Goal: Task Accomplishment & Management: Complete application form

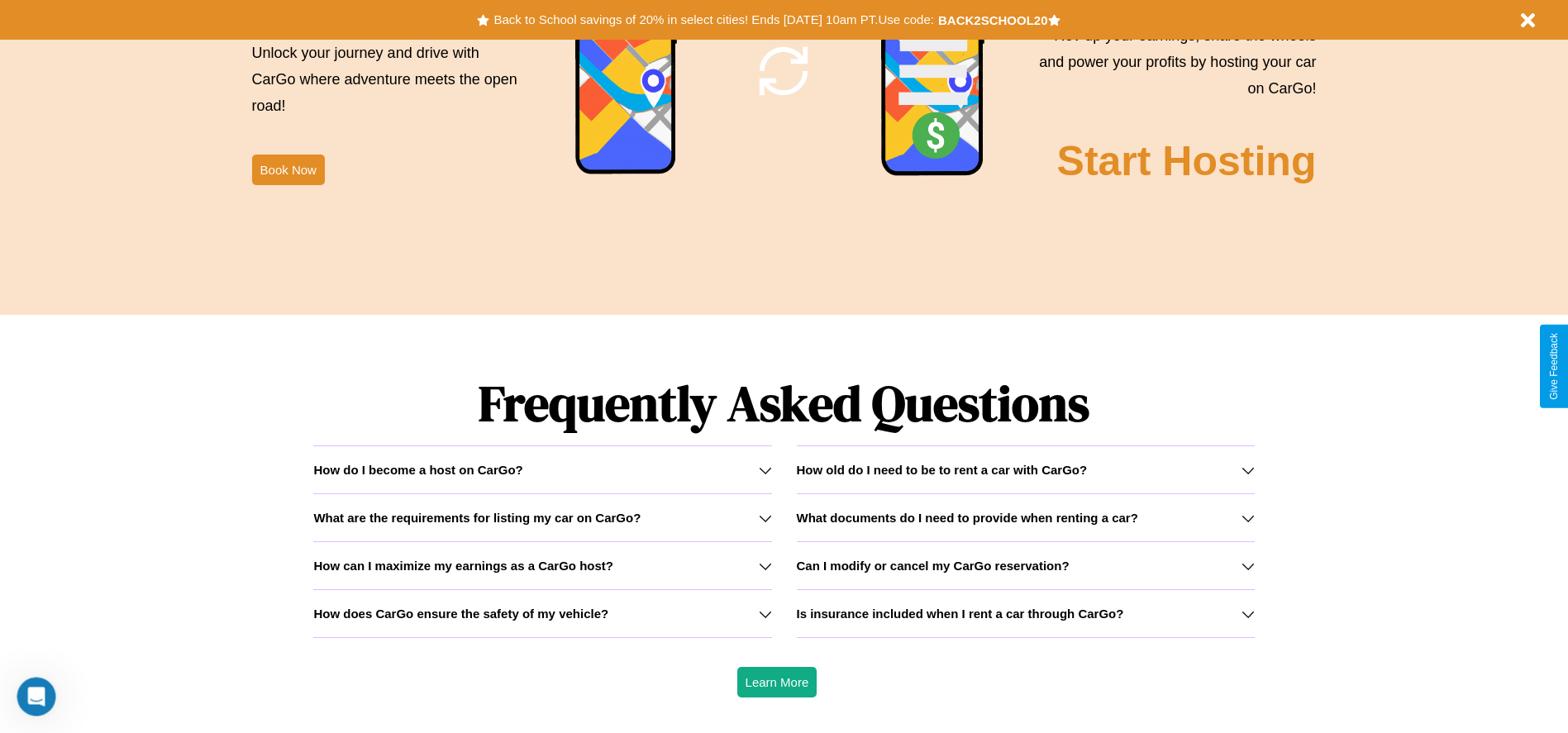
scroll to position [2372, 0]
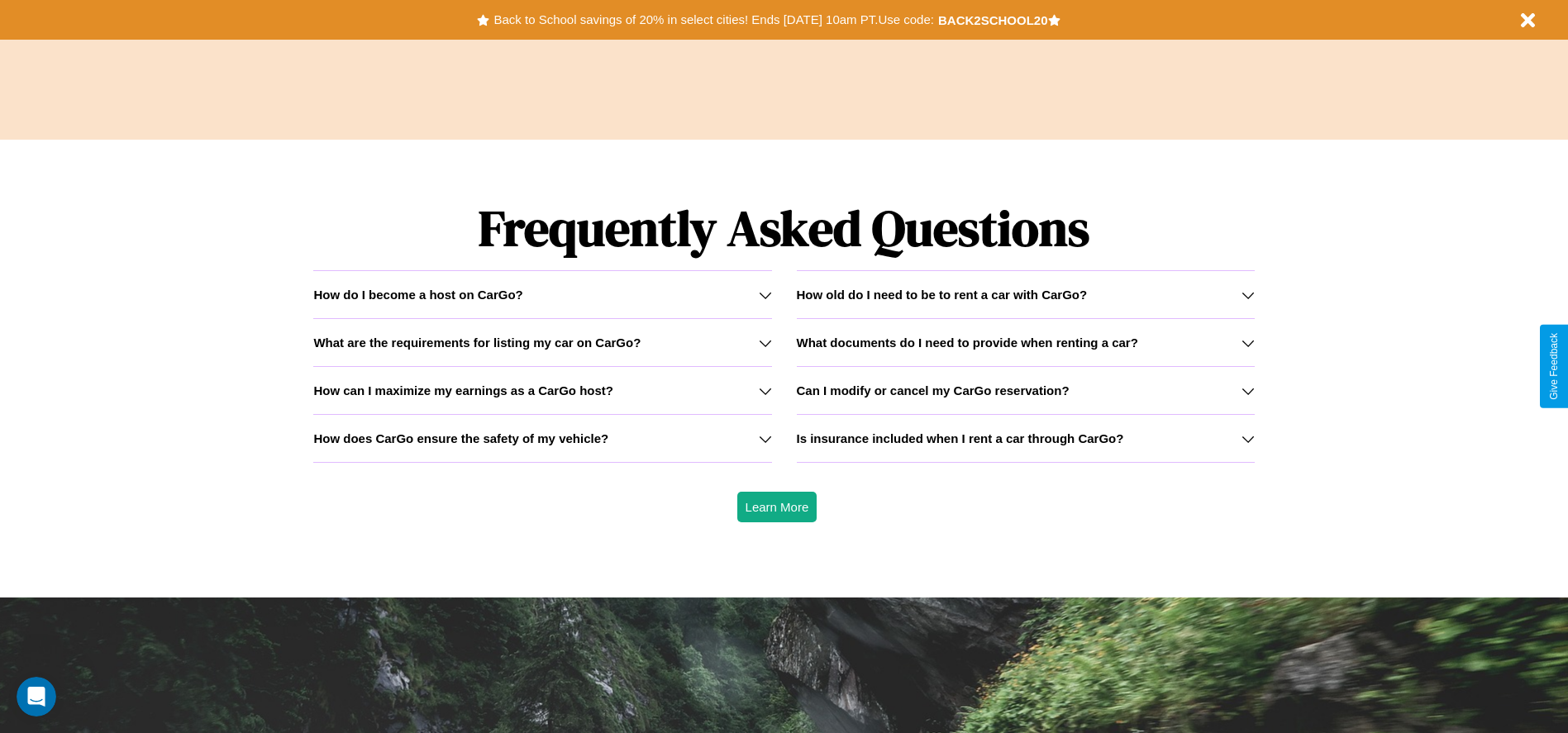
click at [1025, 342] on h3 "What documents do I need to provide when renting a car?" at bounding box center [968, 342] width 341 height 14
click at [542, 391] on h3 "How can I maximize my earnings as a CarGo host?" at bounding box center [463, 390] width 300 height 14
click at [765, 294] on icon at bounding box center [765, 295] width 13 height 13
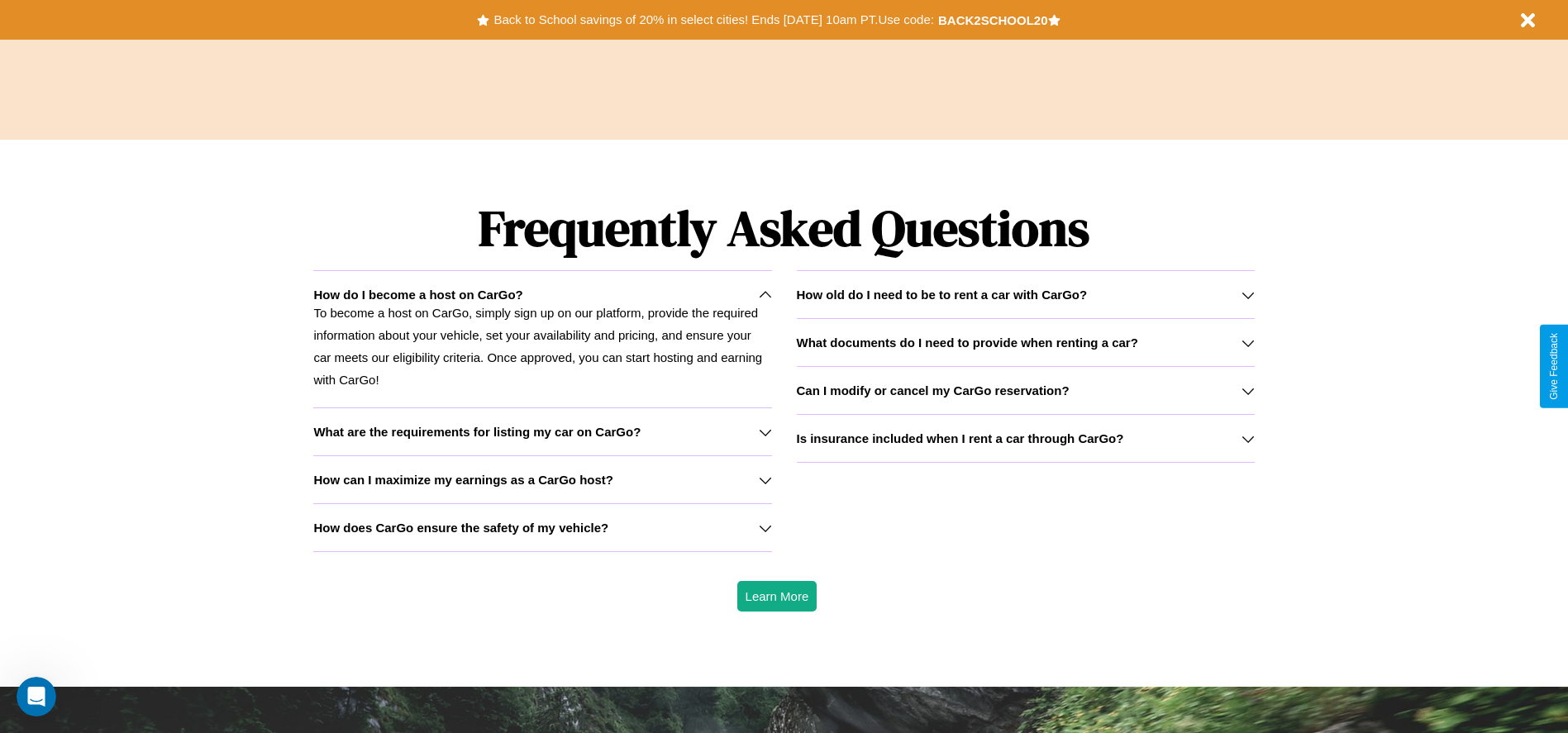
click at [542, 480] on h3 "How can I maximize my earnings as a CarGo host?" at bounding box center [463, 480] width 300 height 14
click at [1025, 438] on h3 "Is insurance included when I rent a car through CarGo?" at bounding box center [960, 438] width 328 height 14
click at [542, 339] on p "To become a host on CarGo, simply sign up on our platform, provide the required…" at bounding box center [543, 346] width 458 height 89
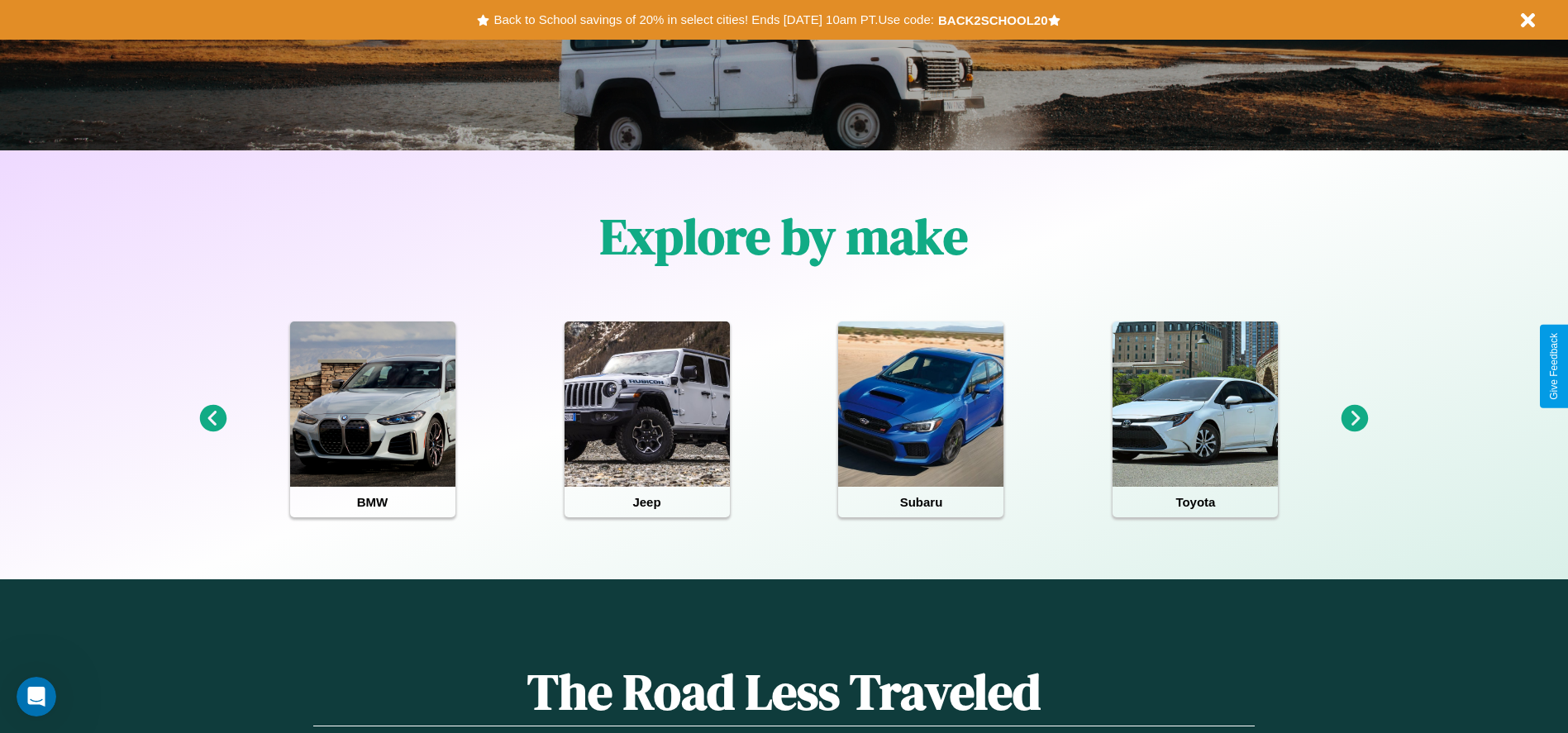
scroll to position [343, 0]
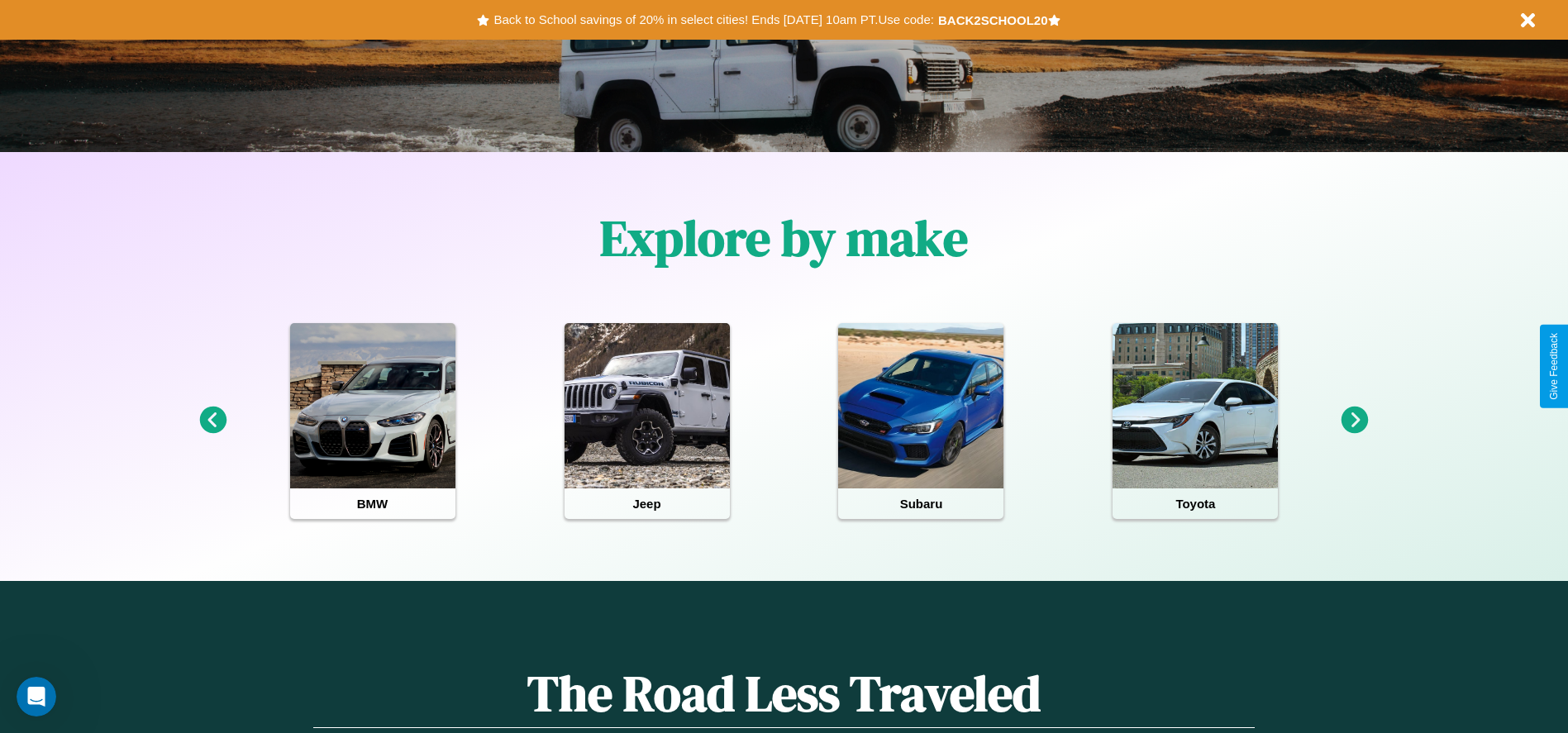
click at [1355, 421] on icon at bounding box center [1355, 419] width 27 height 27
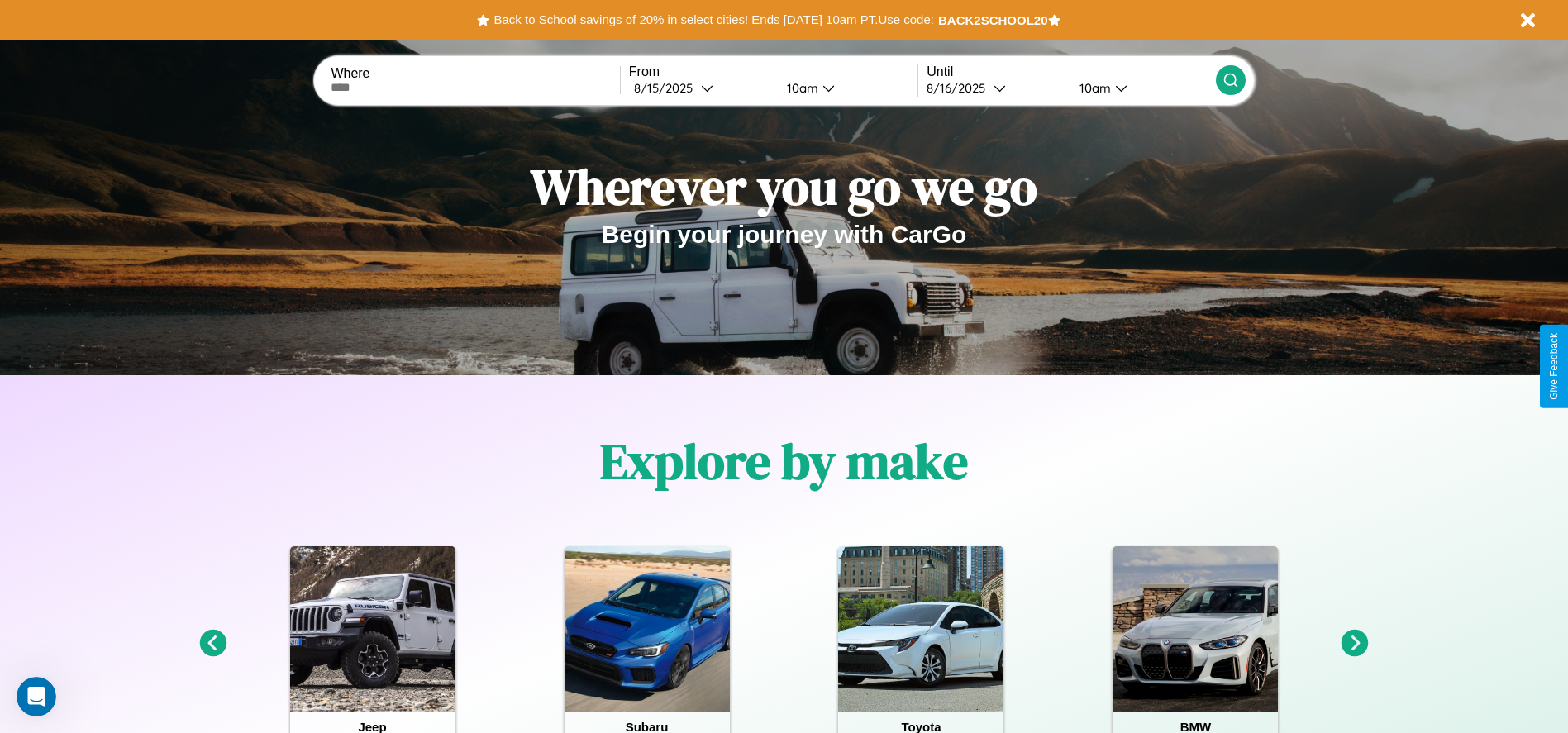
scroll to position [0, 0]
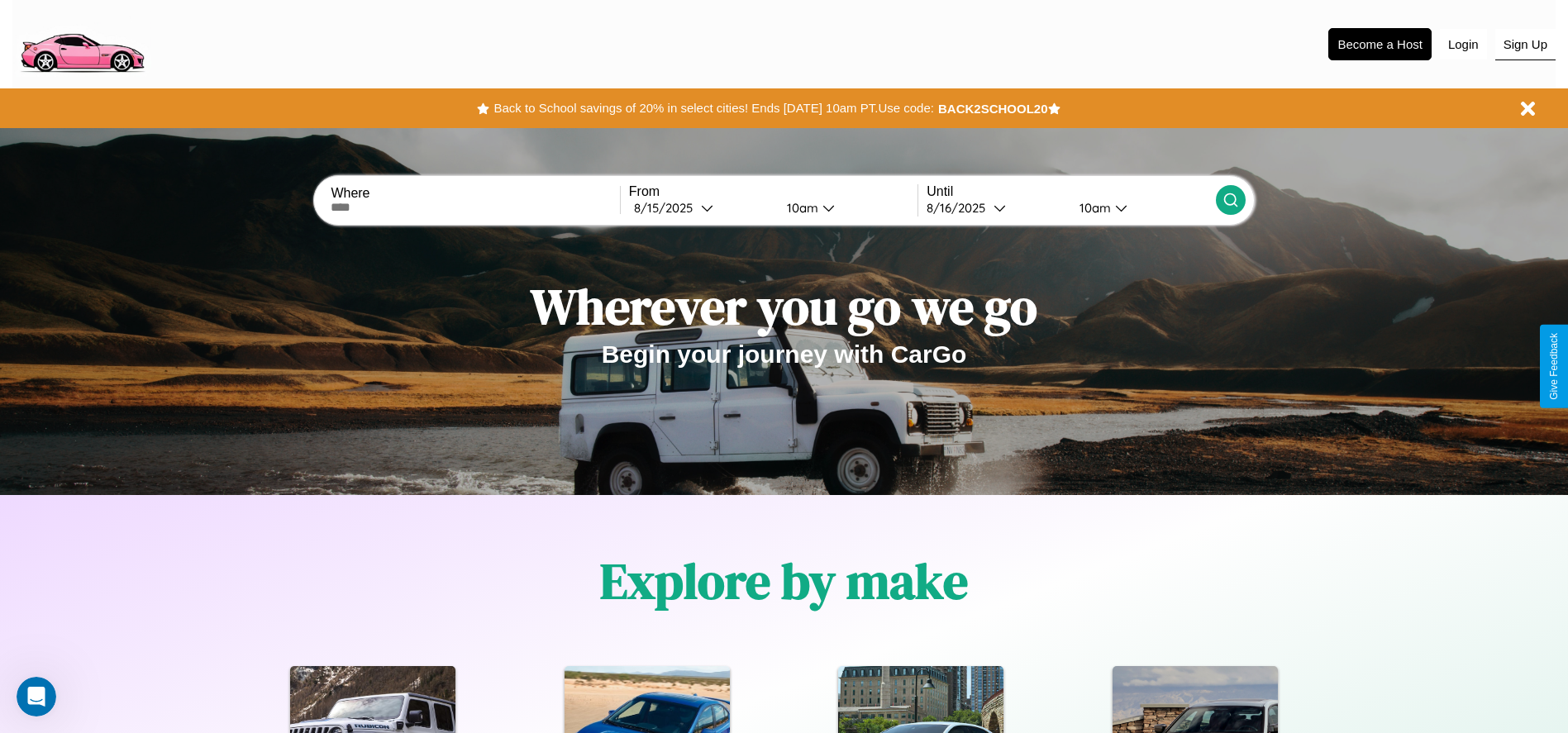
click at [1525, 44] on button "Sign Up" at bounding box center [1525, 45] width 60 height 32
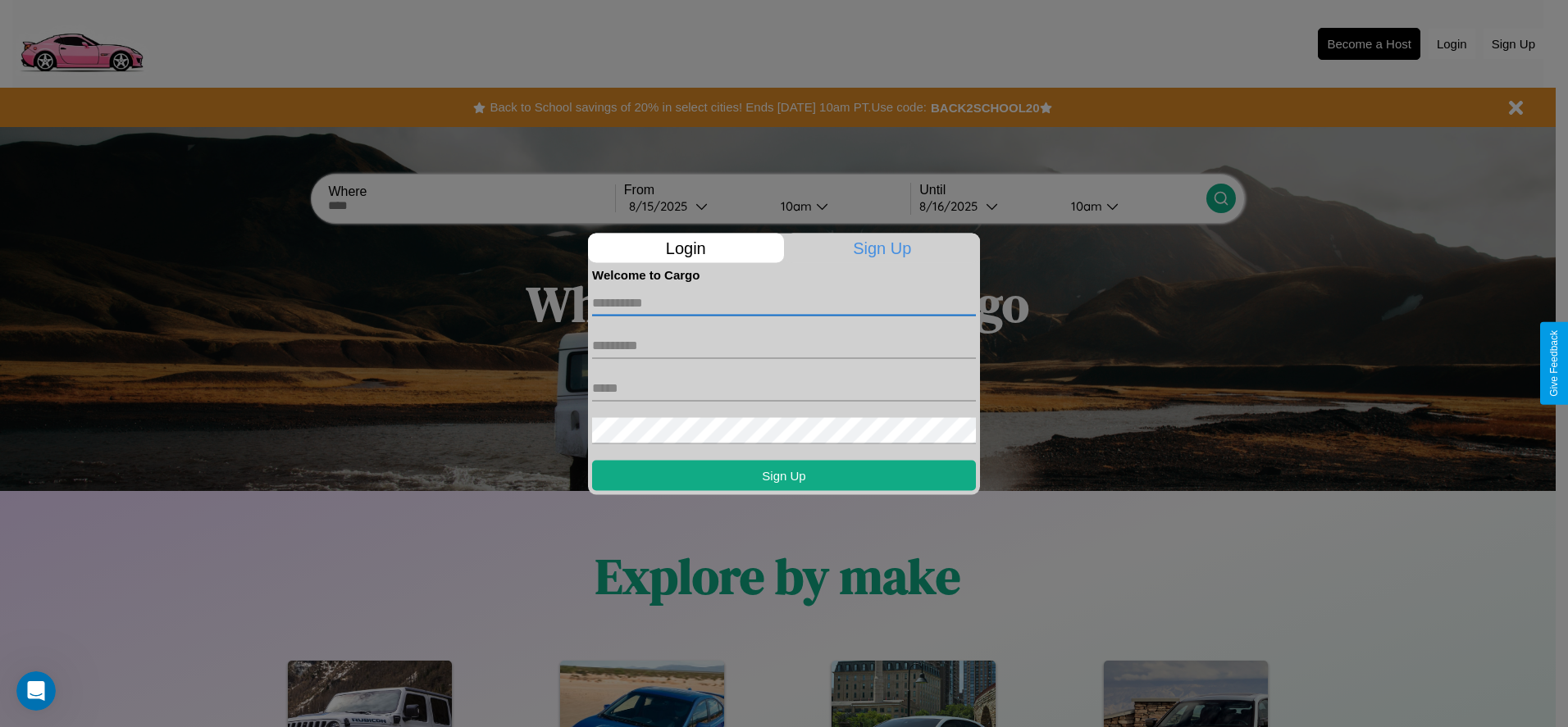
click at [784, 303] on input "text" at bounding box center [783, 303] width 384 height 27
type input "*********"
click at [784, 345] on input "text" at bounding box center [783, 345] width 384 height 27
type input "******"
click at [784, 387] on input "text" at bounding box center [783, 387] width 384 height 27
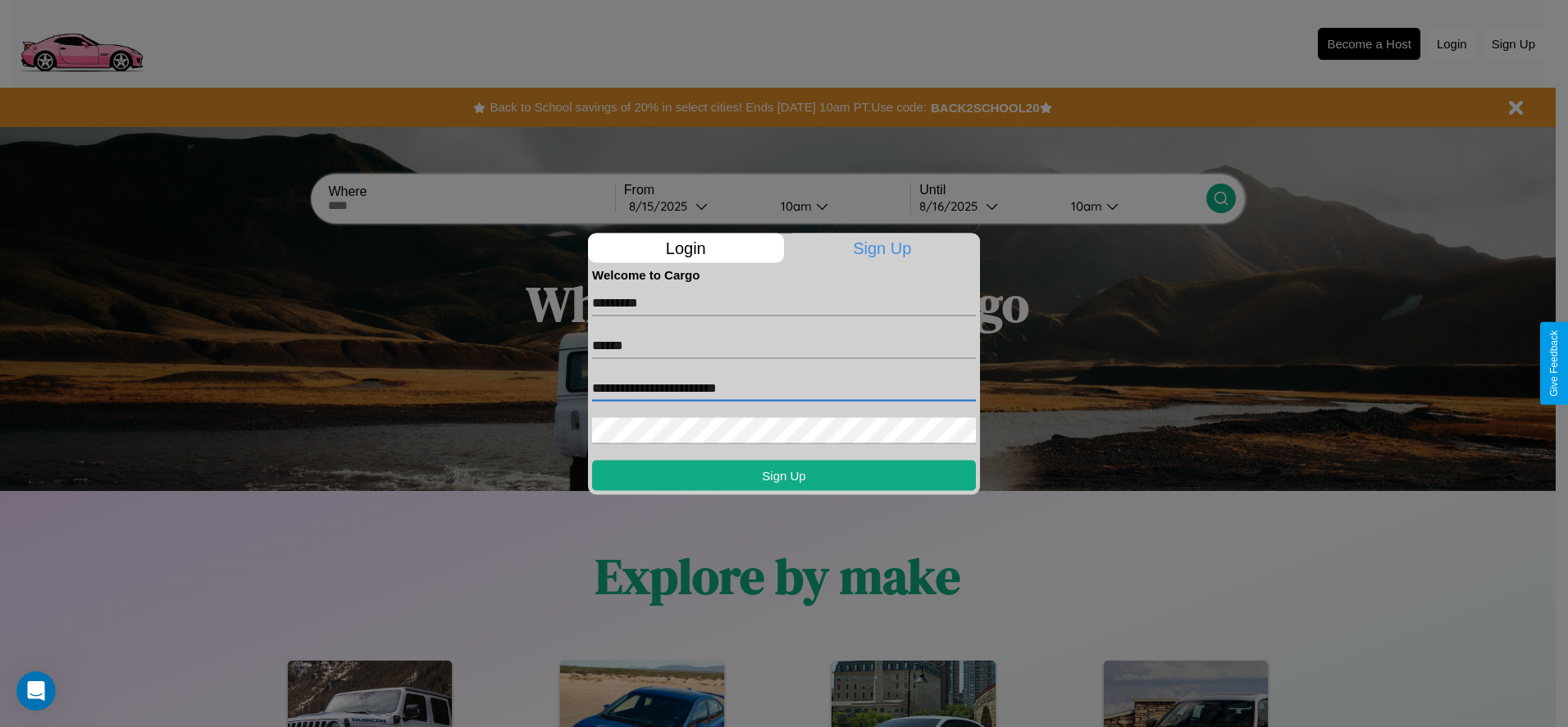
type input "**********"
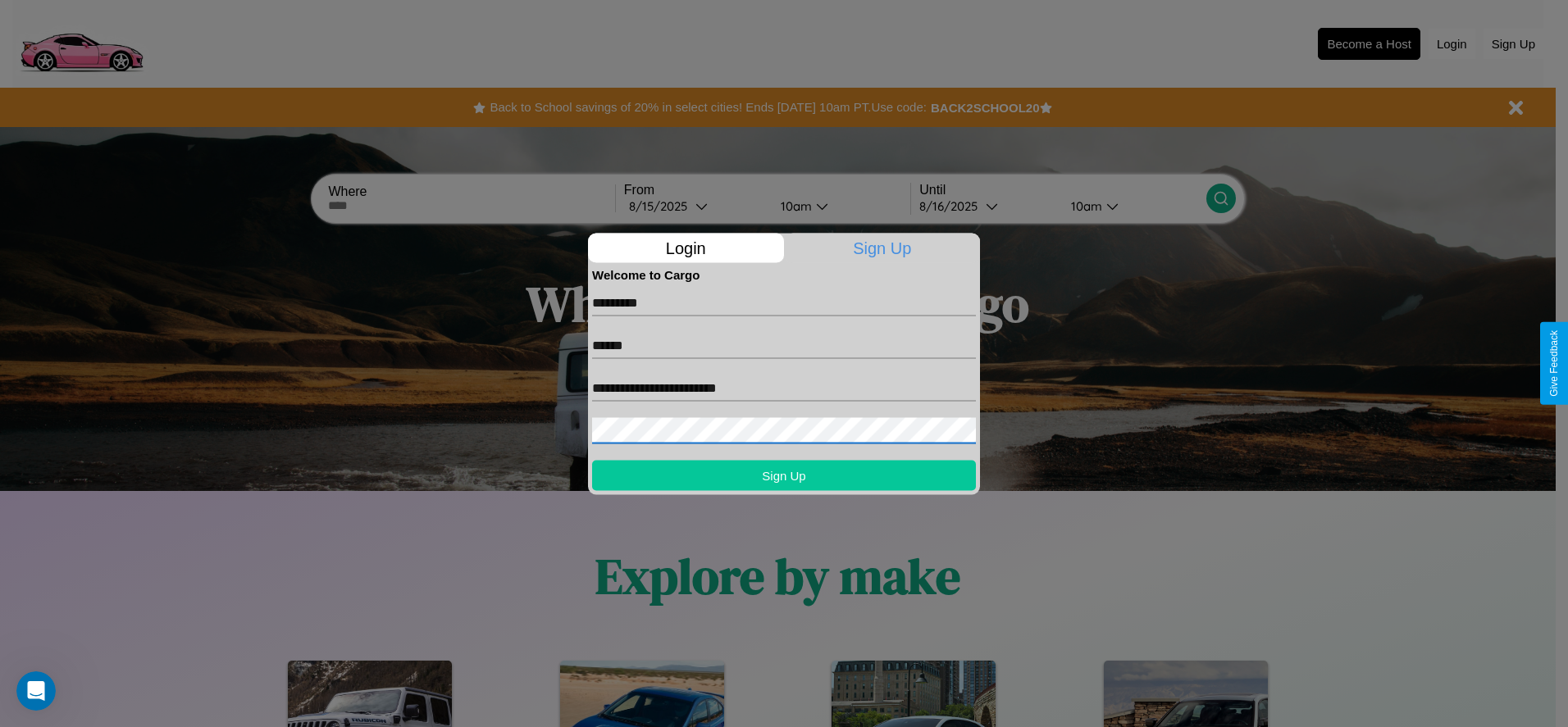
click at [784, 475] on button "Sign Up" at bounding box center [783, 475] width 384 height 30
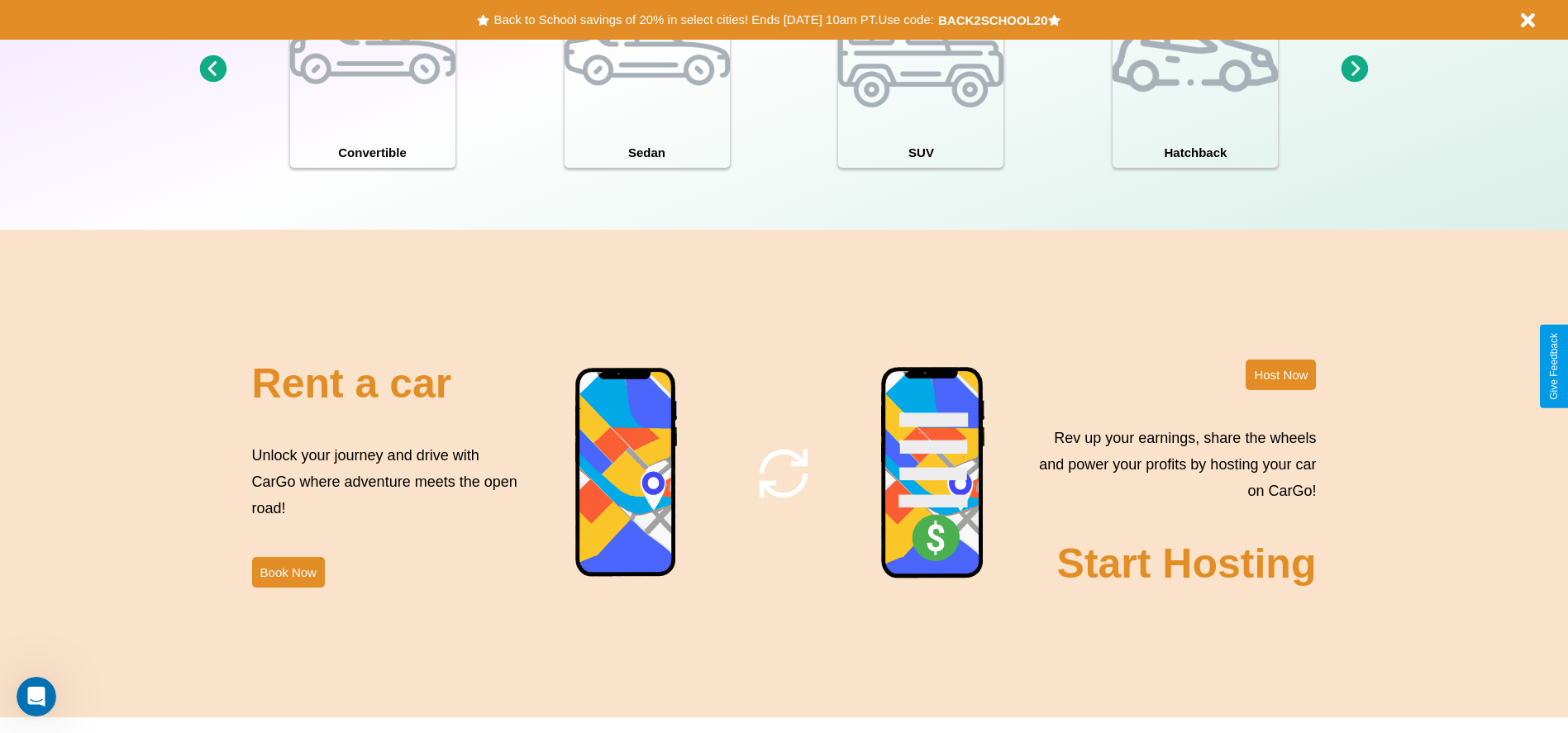
scroll to position [1802, 0]
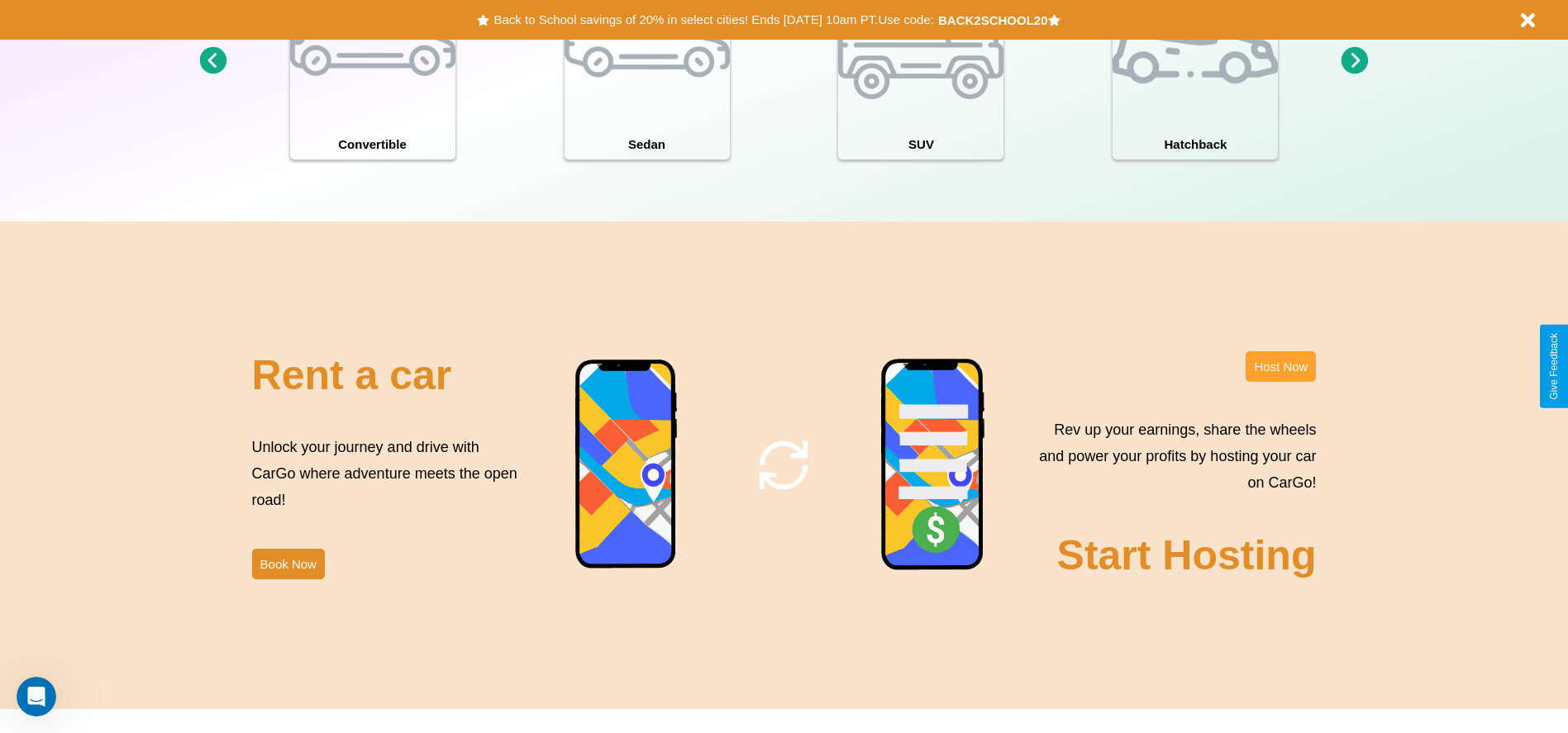
click at [1280, 366] on button "Host Now" at bounding box center [1281, 366] width 71 height 31
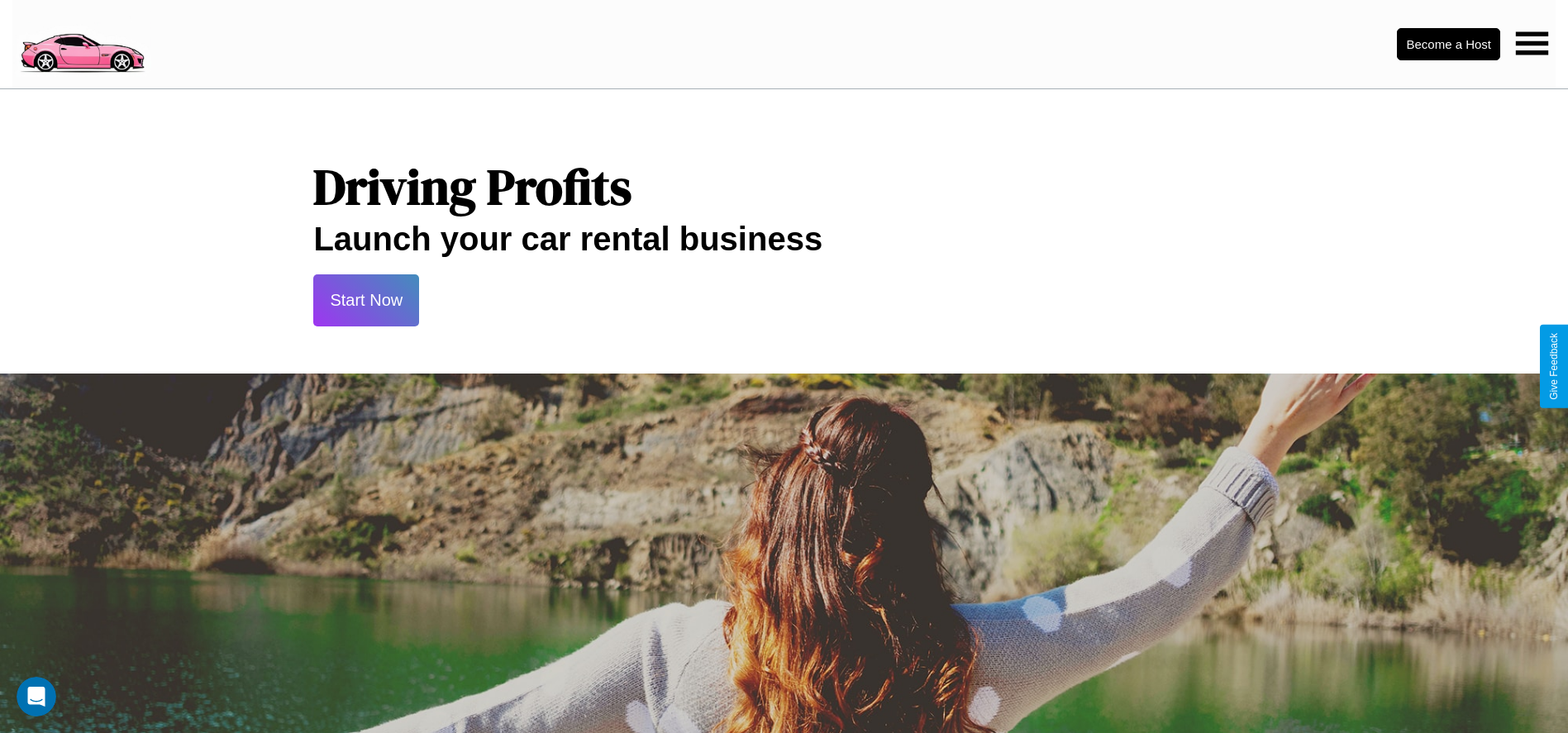
click at [366, 300] on button "Start Now" at bounding box center [366, 301] width 106 height 52
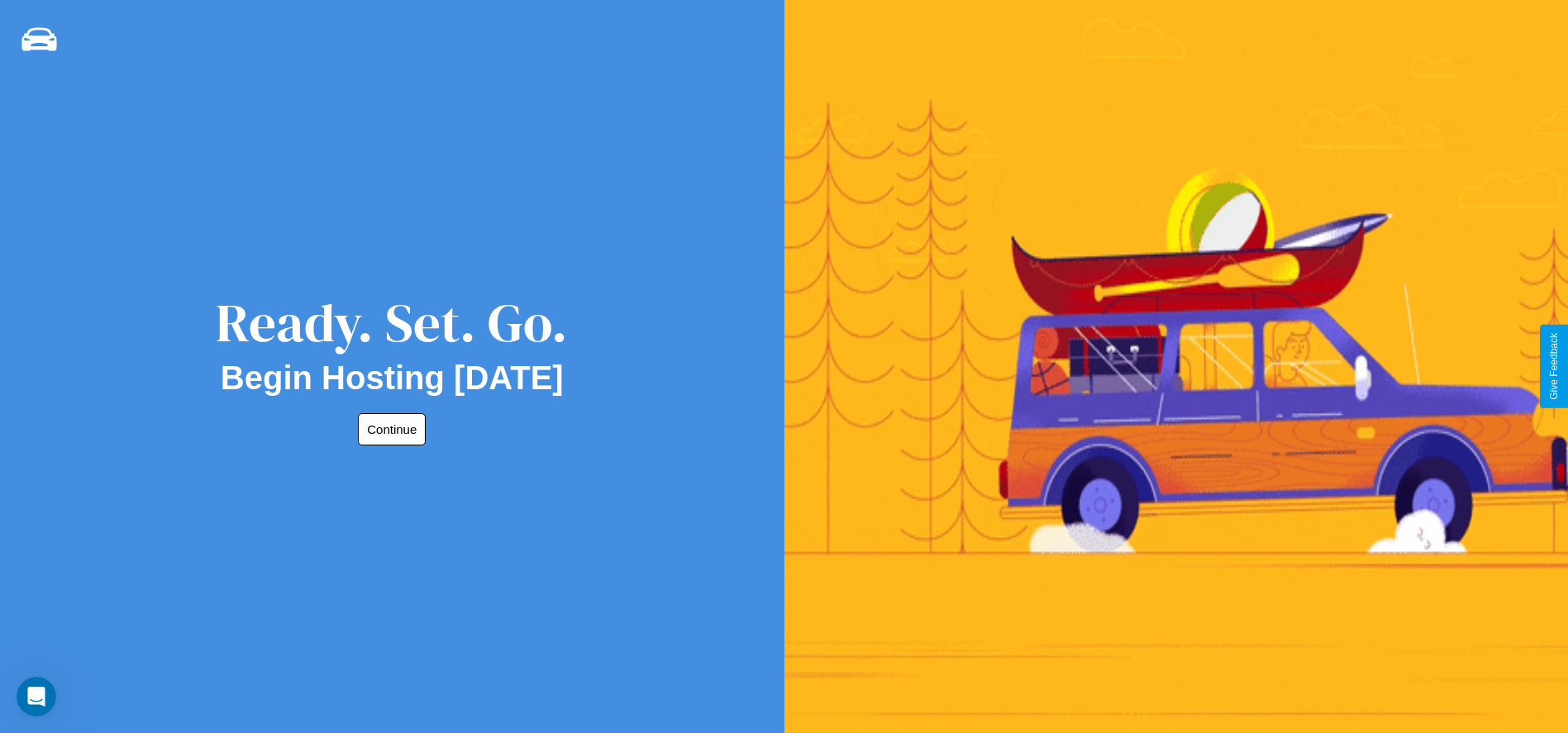
click at [389, 429] on button "Continue" at bounding box center [392, 429] width 68 height 32
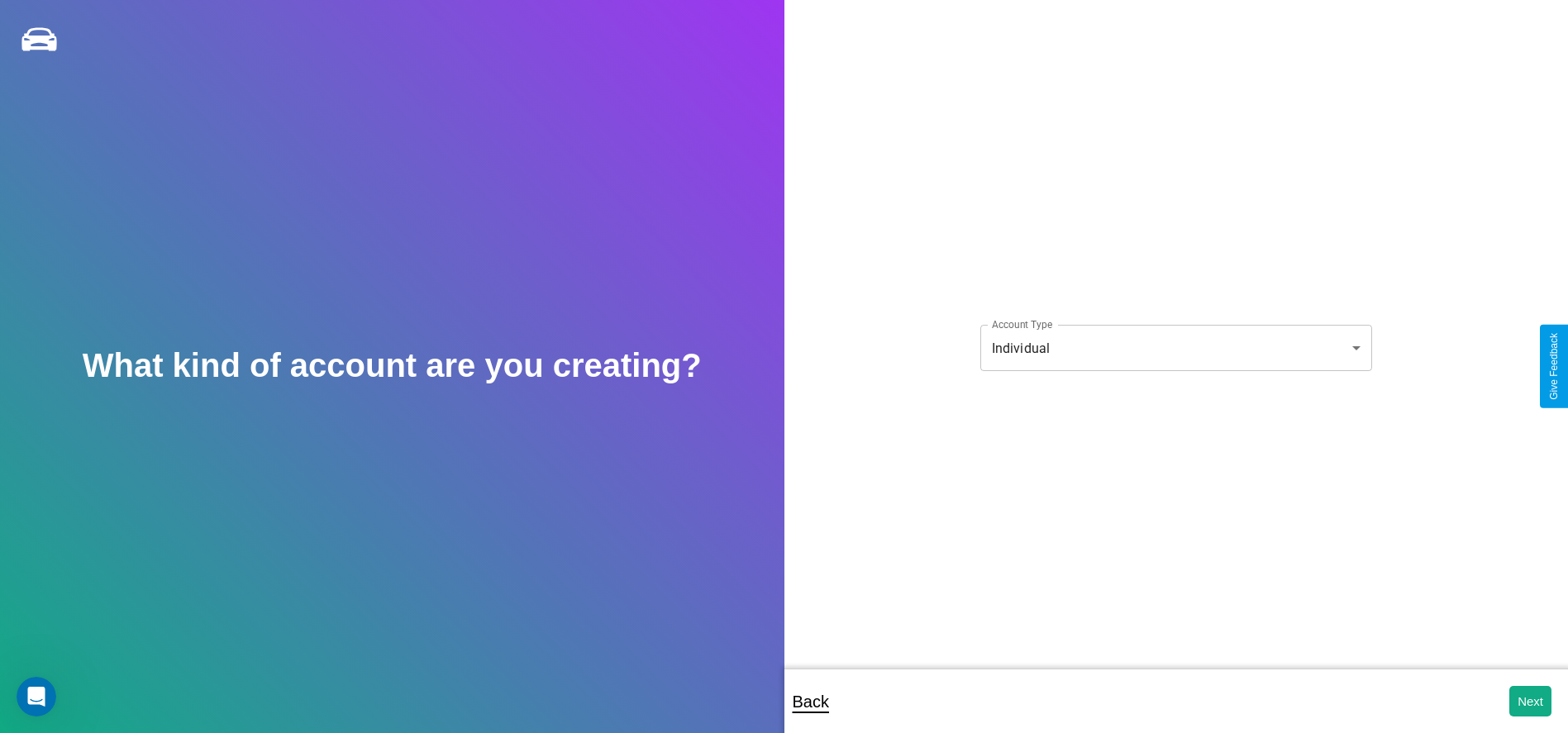
click at [1176, 348] on body "**********" at bounding box center [784, 378] width 1568 height 755
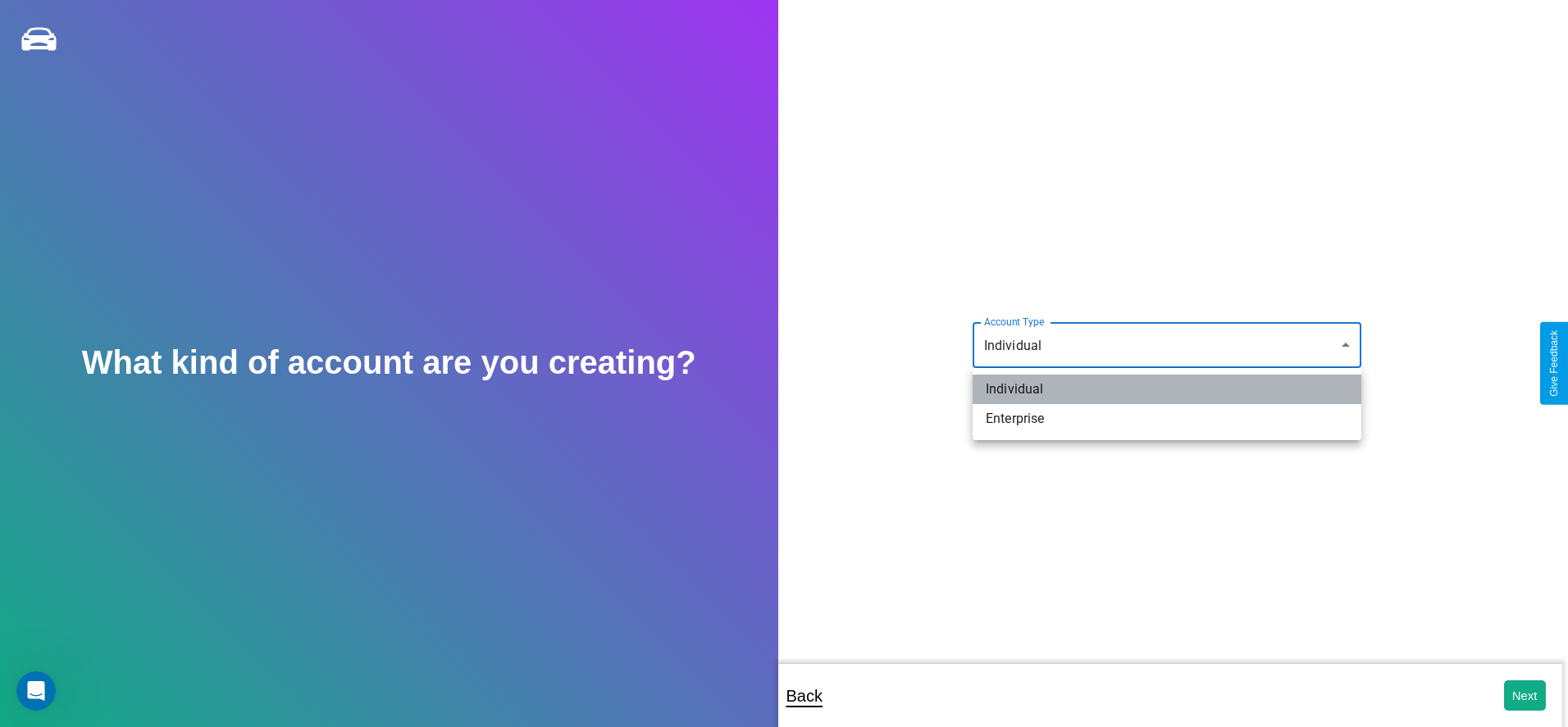
click at [1167, 389] on li "Individual" at bounding box center [1167, 389] width 388 height 29
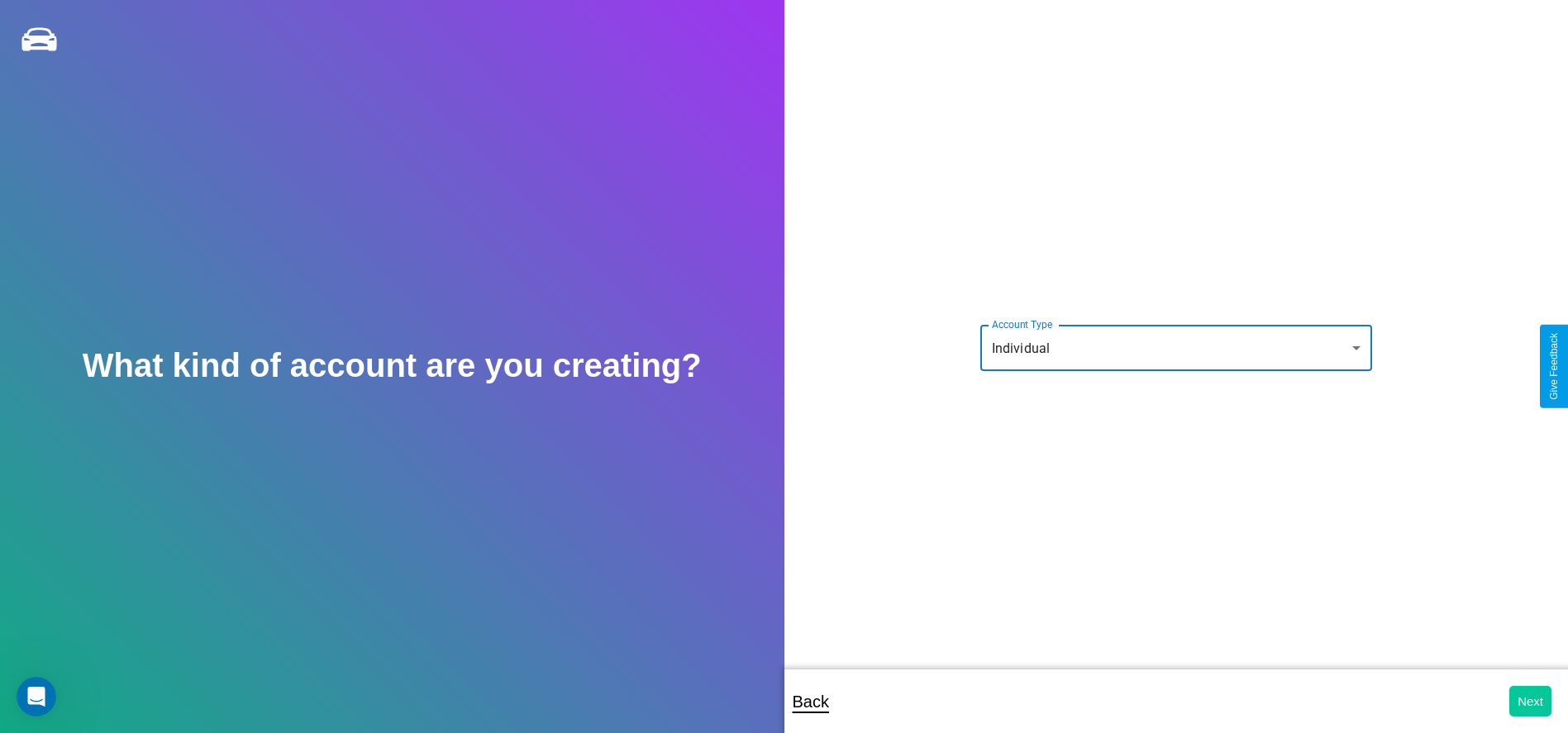
click at [1530, 701] on button "Next" at bounding box center [1530, 701] width 42 height 31
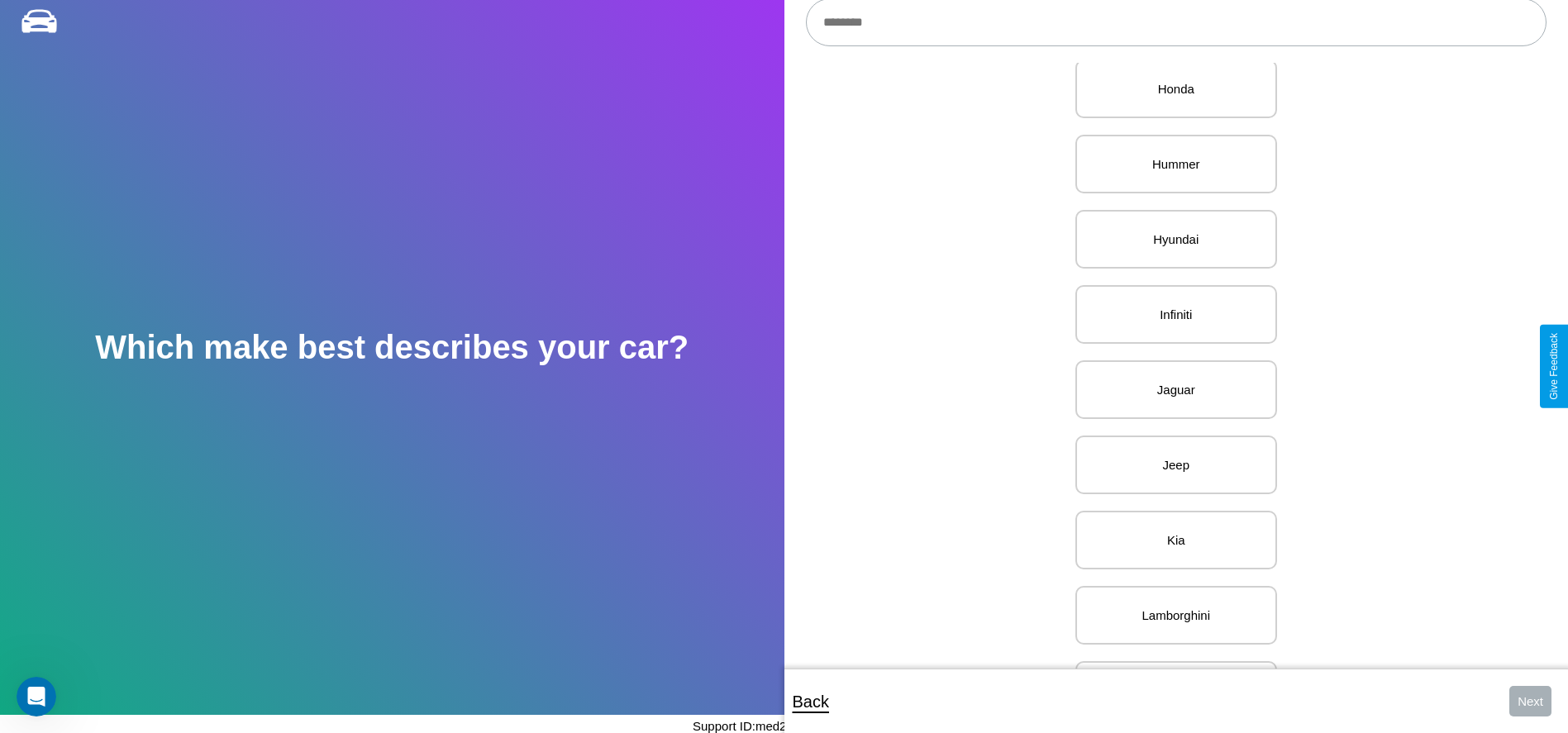
scroll to position [1331, 0]
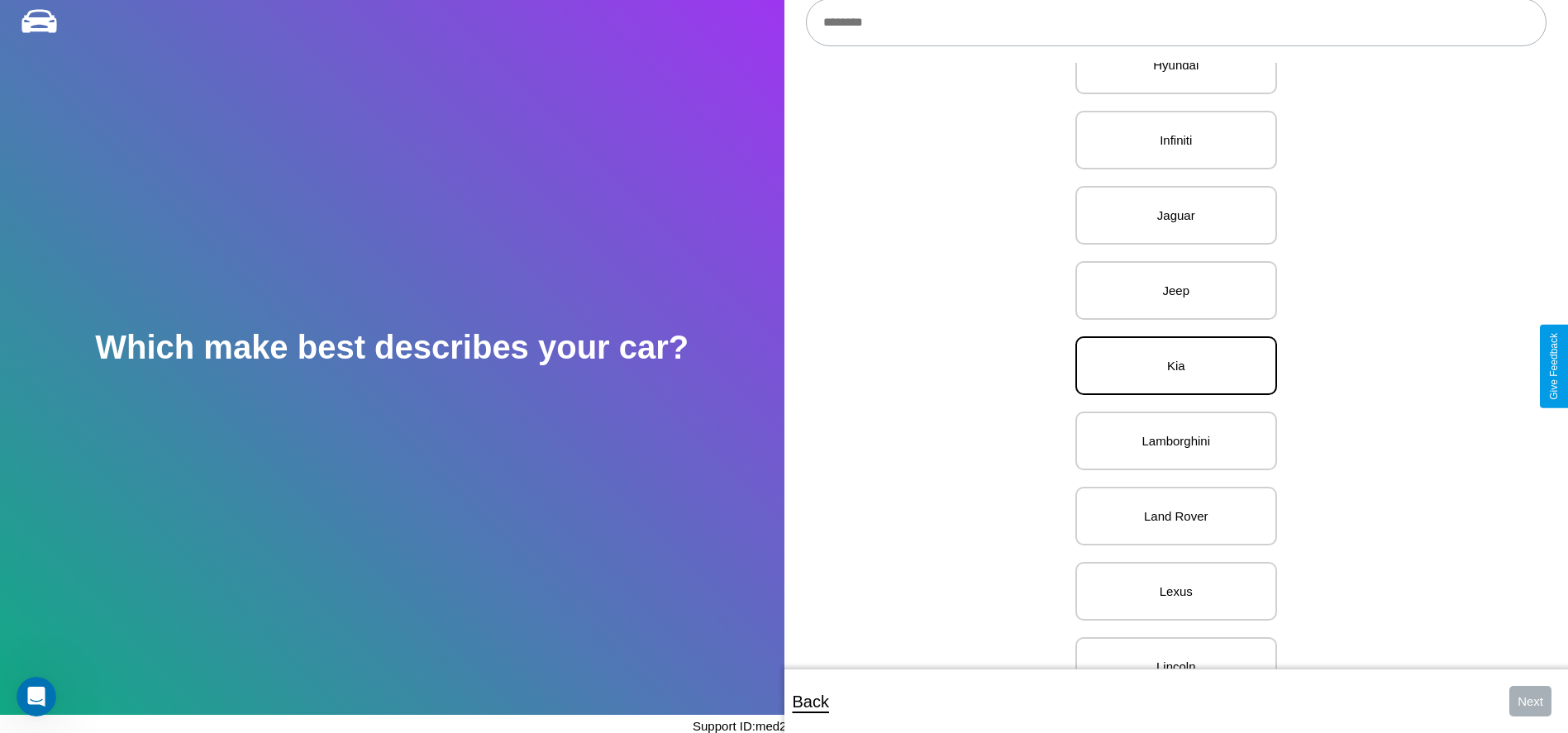
click at [1170, 366] on p "Kia" at bounding box center [1176, 366] width 165 height 22
click at [1530, 701] on button "Next" at bounding box center [1530, 701] width 42 height 31
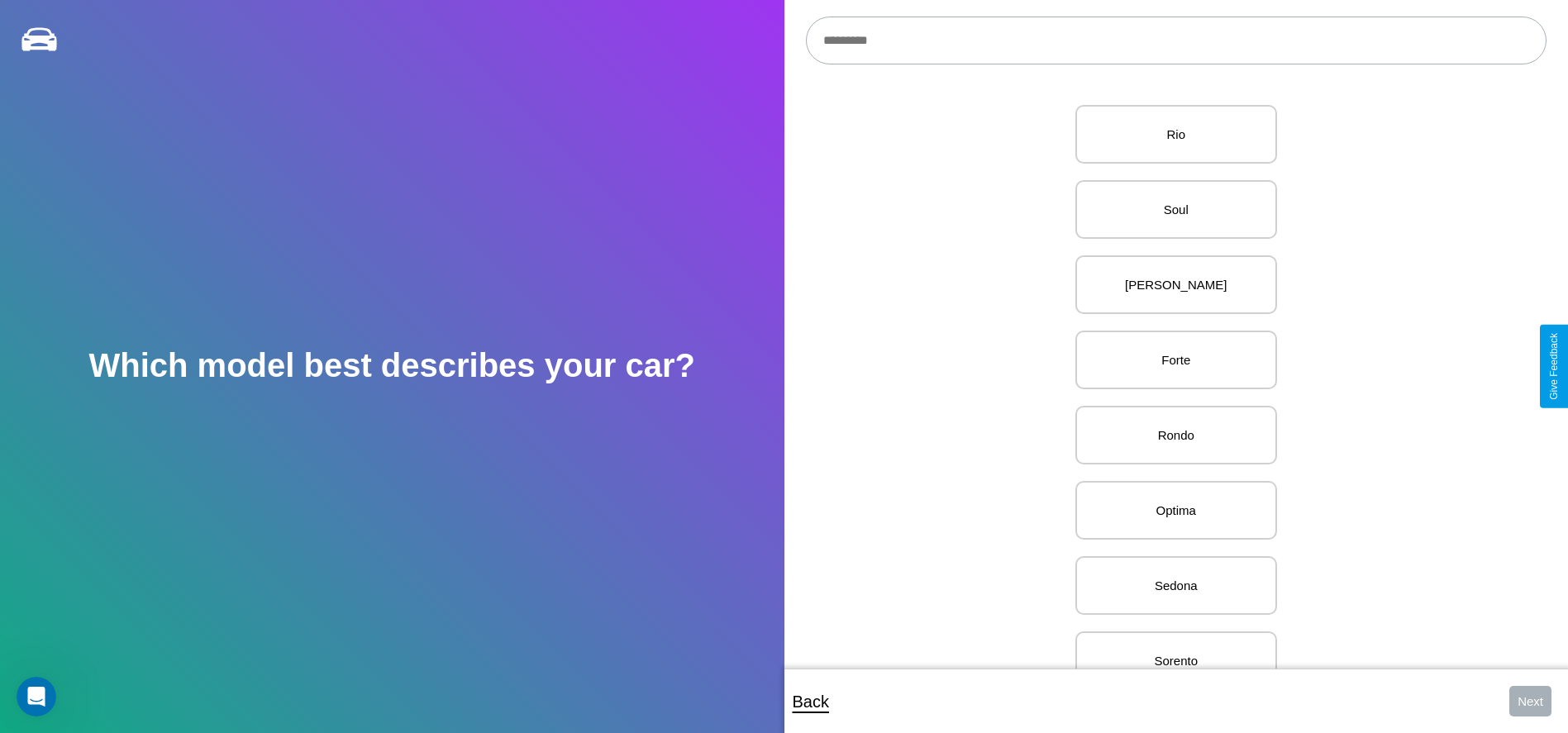
scroll to position [19, 0]
